Goal: Information Seeking & Learning: Check status

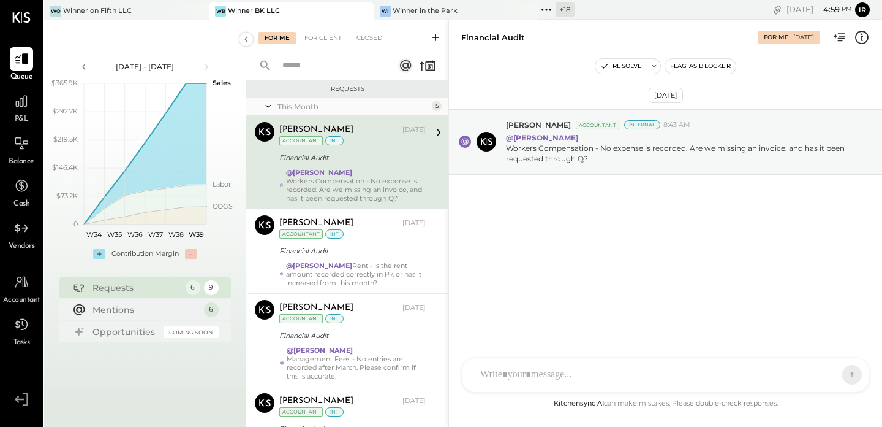
click at [539, 12] on icon at bounding box center [547, 10] width 16 height 16
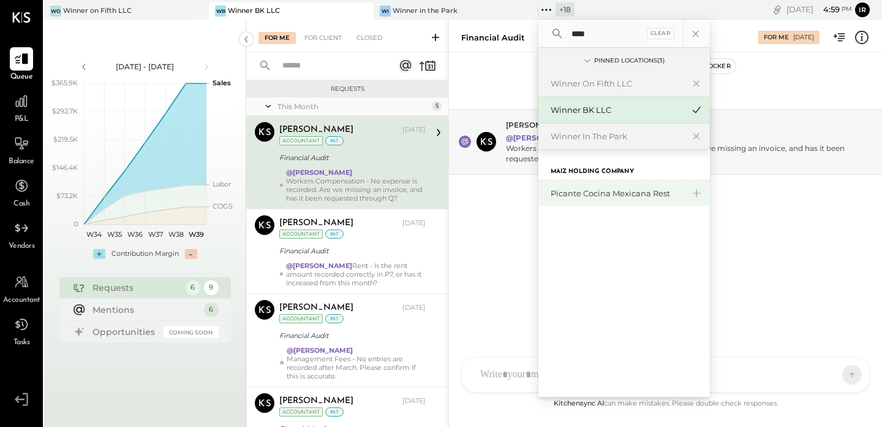
type input "****"
click at [582, 197] on div "Picante Cocina Mexicana Rest" at bounding box center [617, 194] width 132 height 12
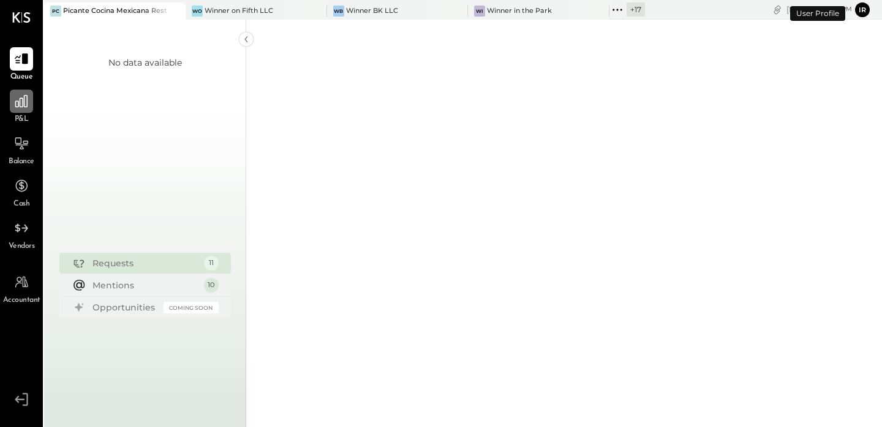
click at [21, 102] on icon at bounding box center [21, 101] width 16 height 16
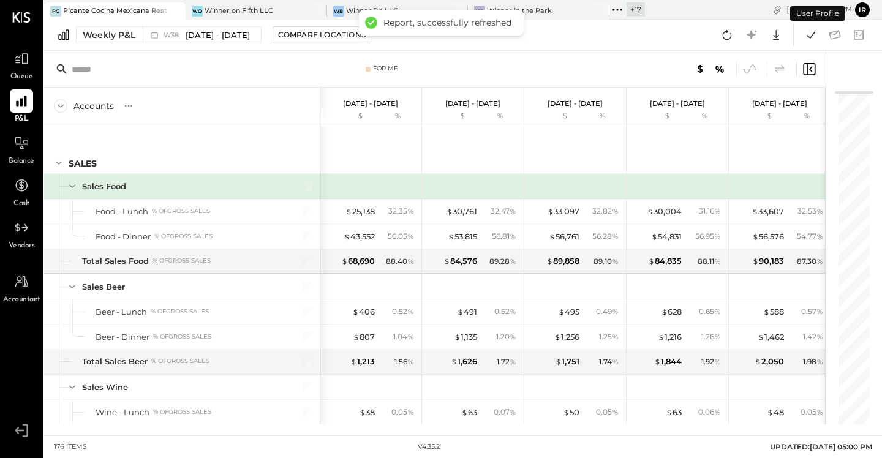
click at [130, 25] on div "Weekly P&L W38 [DATE] - [DATE] Compare Locations Google Sheets Excel" at bounding box center [463, 35] width 838 height 31
click at [131, 21] on div "Weekly P&L W38 [DATE] - [DATE] Compare Locations Google Sheets Excel" at bounding box center [463, 35] width 838 height 31
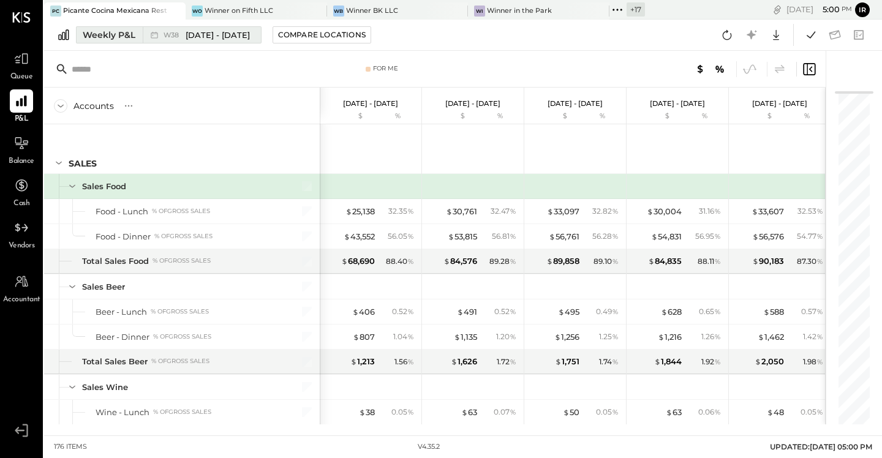
click at [129, 32] on div "Weekly P&L" at bounding box center [109, 35] width 53 height 12
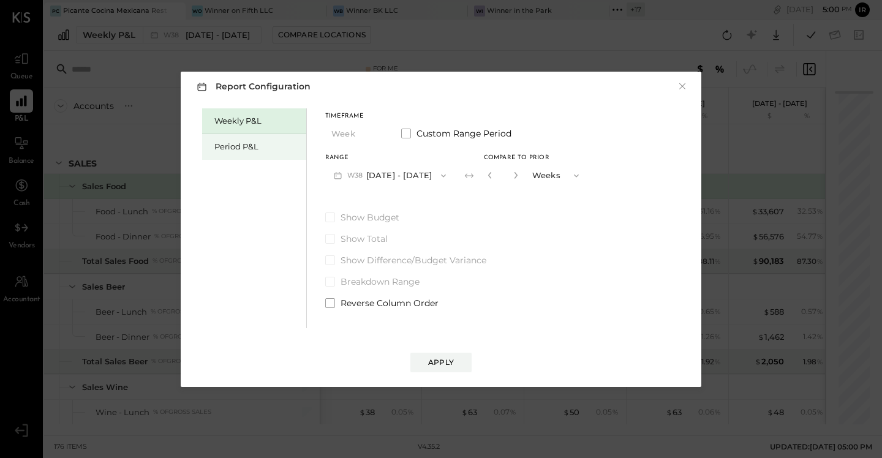
click at [235, 148] on div "Period P&L" at bounding box center [257, 147] width 86 height 12
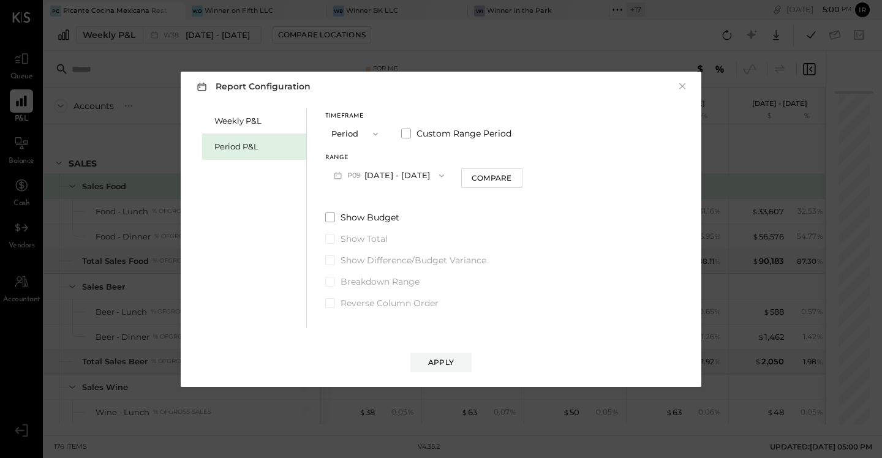
click at [409, 184] on button "P09 [DATE] - [DATE]" at bounding box center [388, 175] width 127 height 23
